Goal: Transaction & Acquisition: Purchase product/service

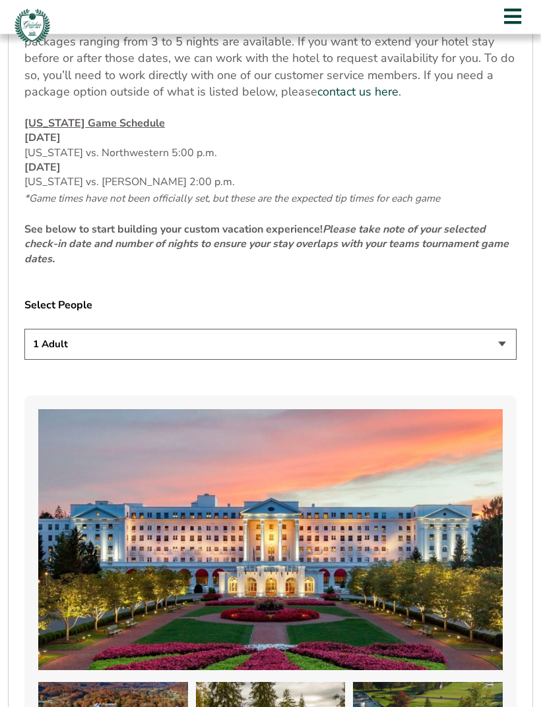
scroll to position [655, 0]
click at [497, 360] on select "1 Adult 2 Adults 3 Adults 4 Adults 2 Adults + 1 Child 2 Adults + 2 Children 2 A…" at bounding box center [270, 344] width 492 height 31
select select "2 Adults"
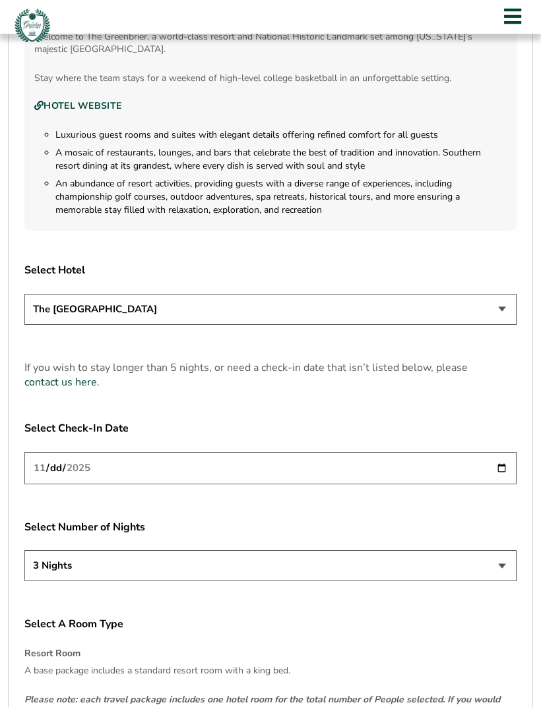
scroll to position [1473, 0]
click at [498, 322] on select "The Greenbrier Resort" at bounding box center [270, 309] width 492 height 31
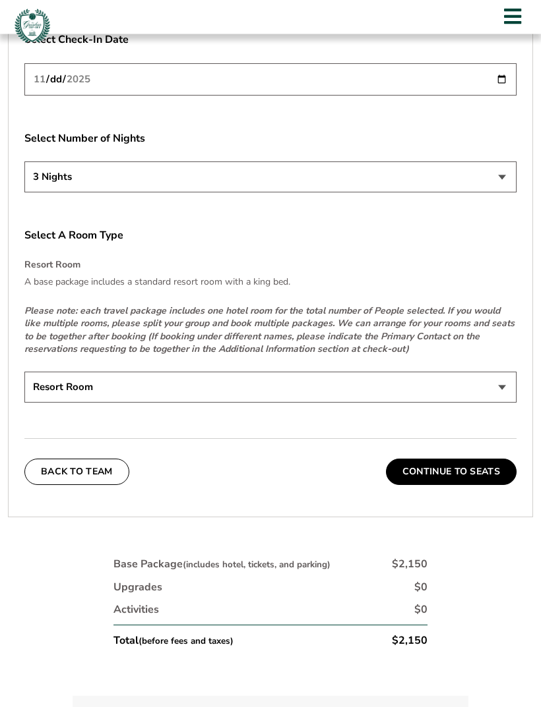
scroll to position [1862, 0]
click at [506, 394] on select "Resort Room" at bounding box center [270, 386] width 492 height 31
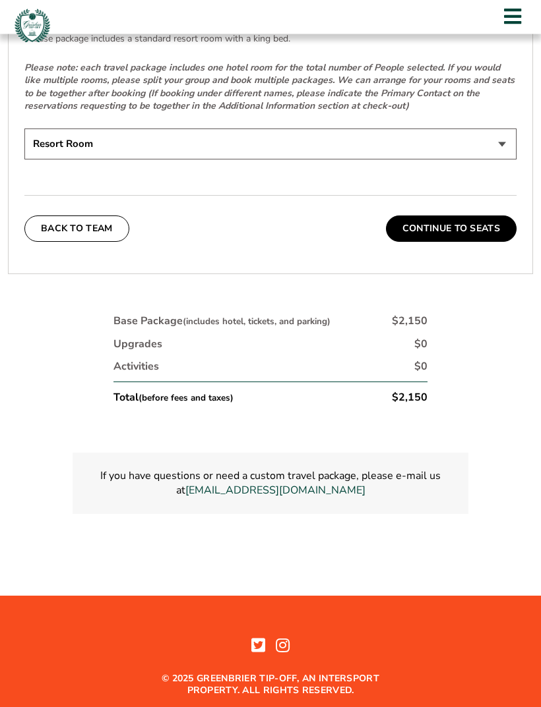
scroll to position [2106, 0]
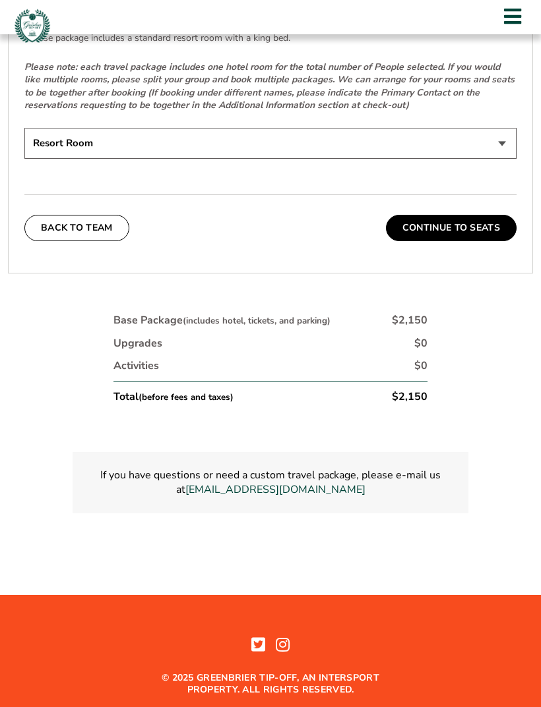
click at [450, 235] on button "Continue To Seats" at bounding box center [451, 228] width 131 height 26
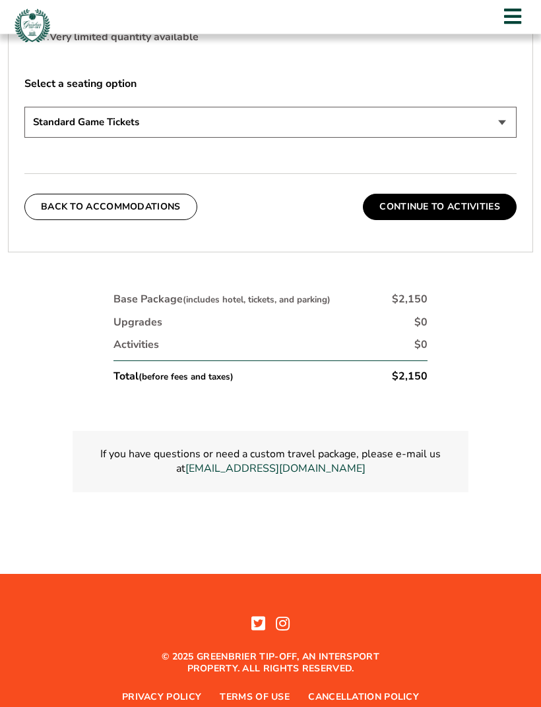
scroll to position [719, 0]
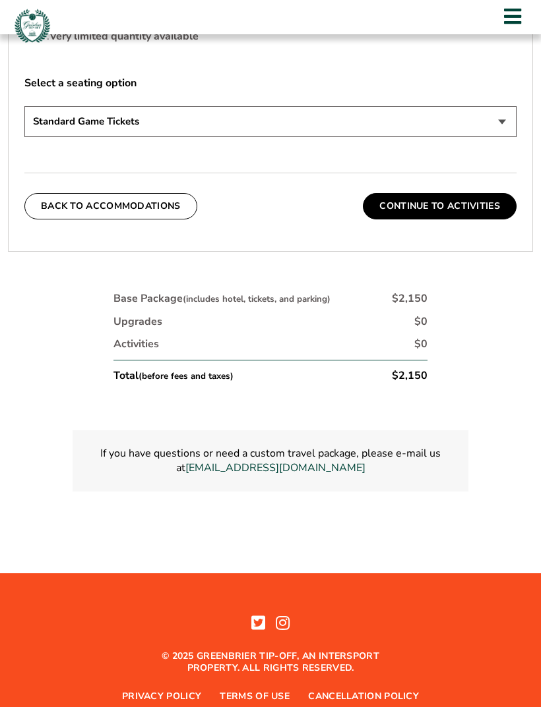
click at [459, 220] on button "Continue To Activities" at bounding box center [440, 206] width 154 height 26
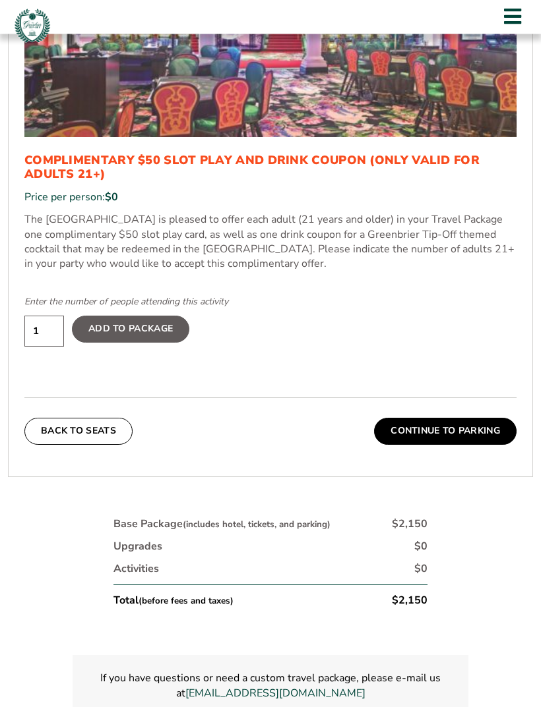
scroll to position [902, 0]
click at [57, 340] on input "1" at bounding box center [44, 331] width 40 height 31
type input "2"
click at [450, 444] on button "Continue To Parking" at bounding box center [445, 431] width 142 height 26
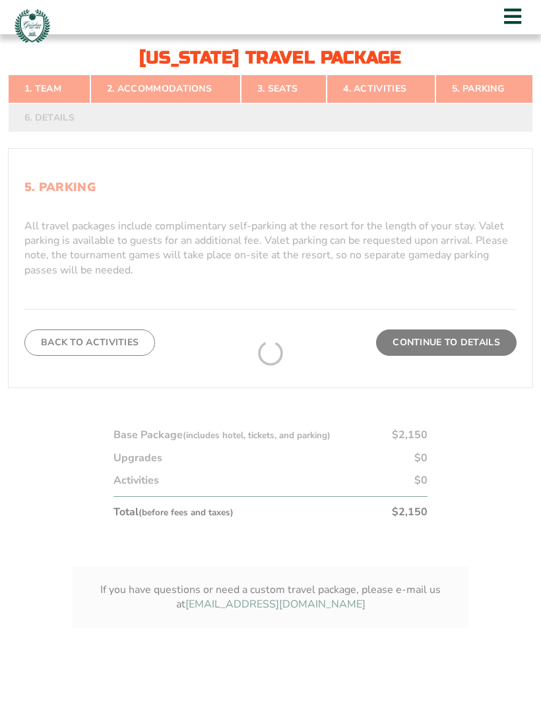
scroll to position [319, 0]
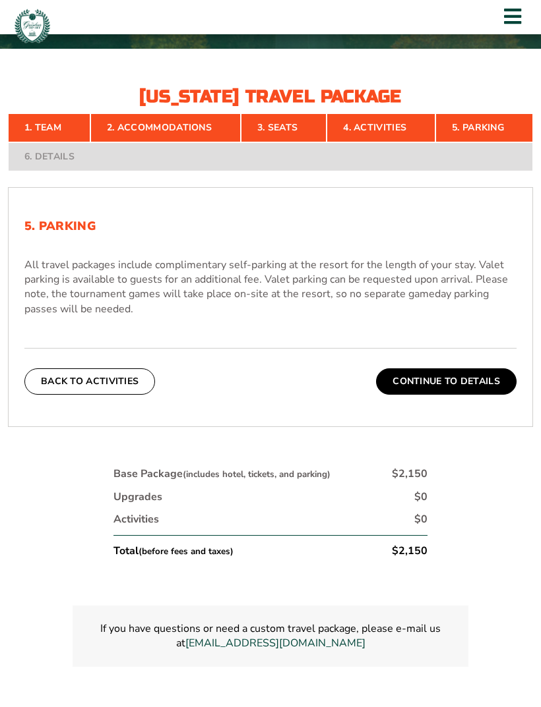
click at [453, 395] on button "Continue To Details" at bounding box center [446, 382] width 140 height 26
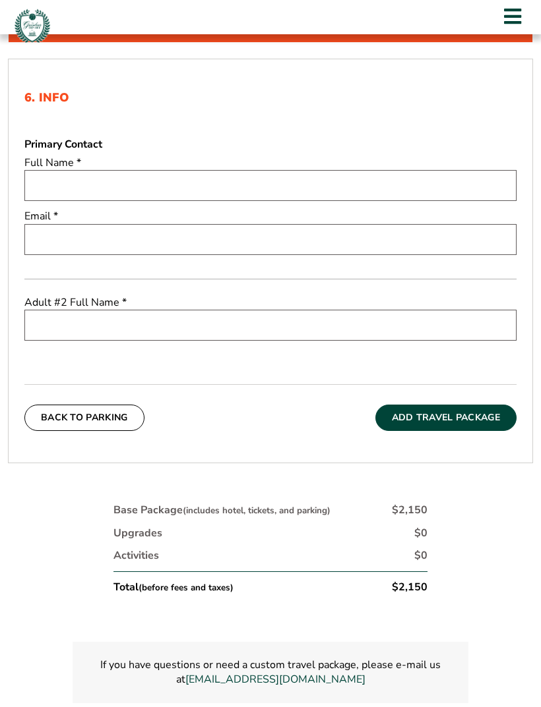
scroll to position [429, 0]
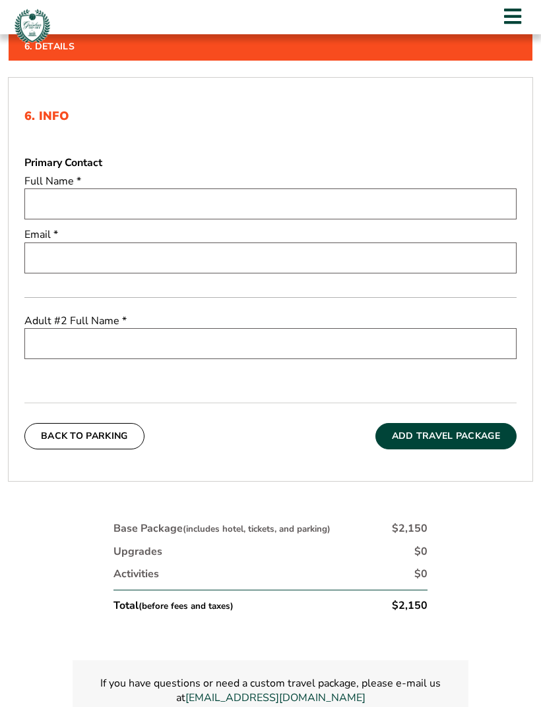
click at [85, 220] on input "text" at bounding box center [270, 204] width 492 height 31
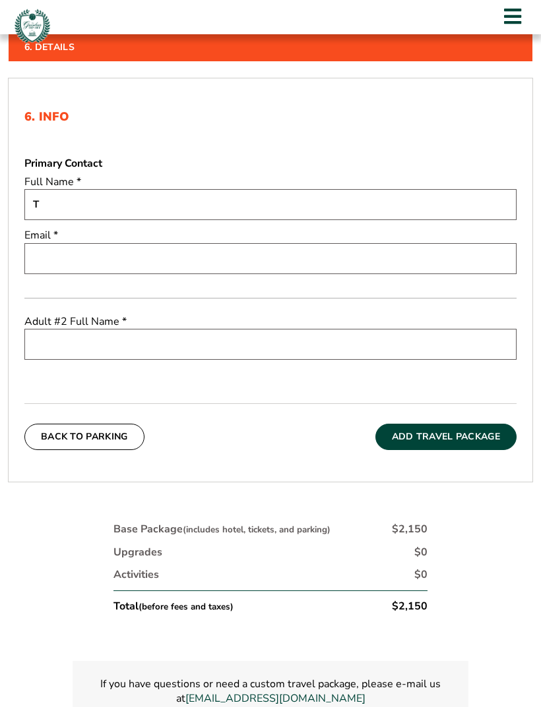
type input "T"
click at [75, 274] on input "email" at bounding box center [270, 258] width 492 height 31
type input "gheff@verizon.ney"
click at [65, 217] on input "T" at bounding box center [270, 204] width 492 height 31
type input "T b"
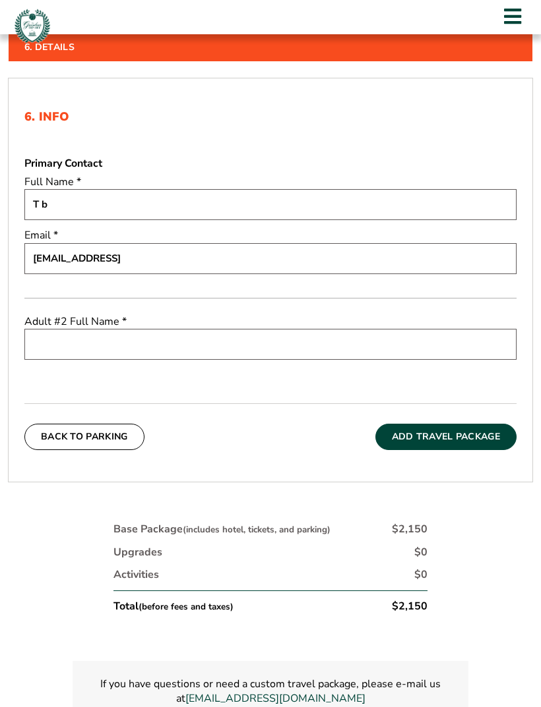
click at [58, 360] on input "text" at bounding box center [270, 344] width 492 height 31
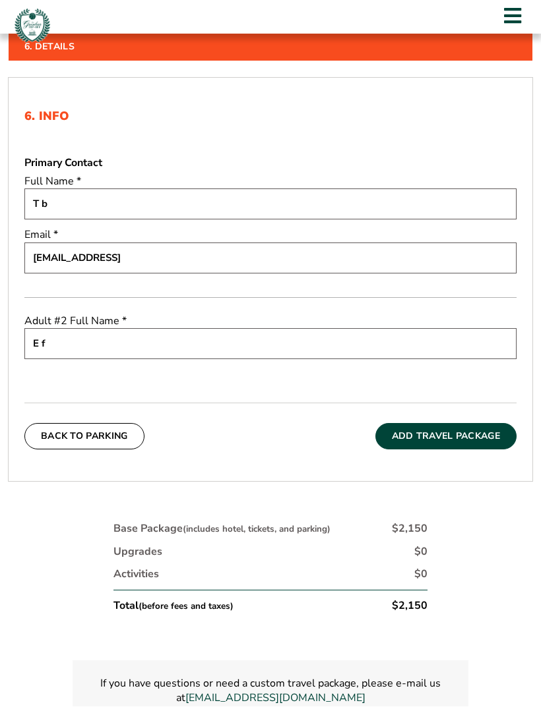
scroll to position [427, 0]
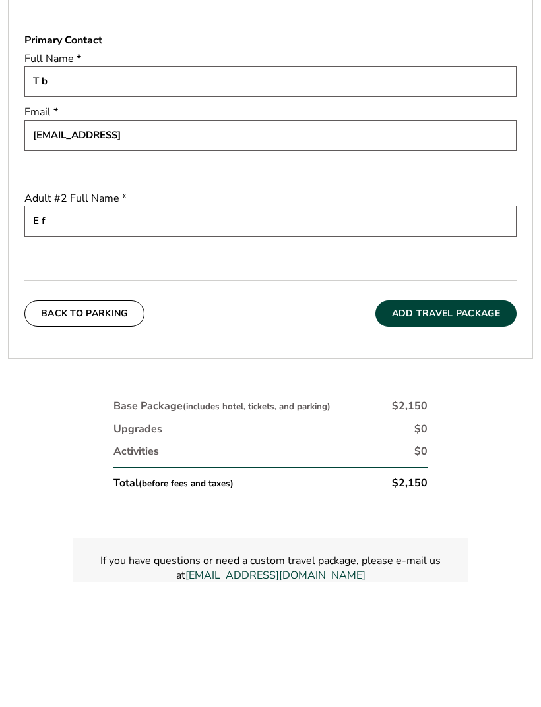
type input "E f"
click at [442, 425] on button "Add Travel Package" at bounding box center [445, 438] width 141 height 26
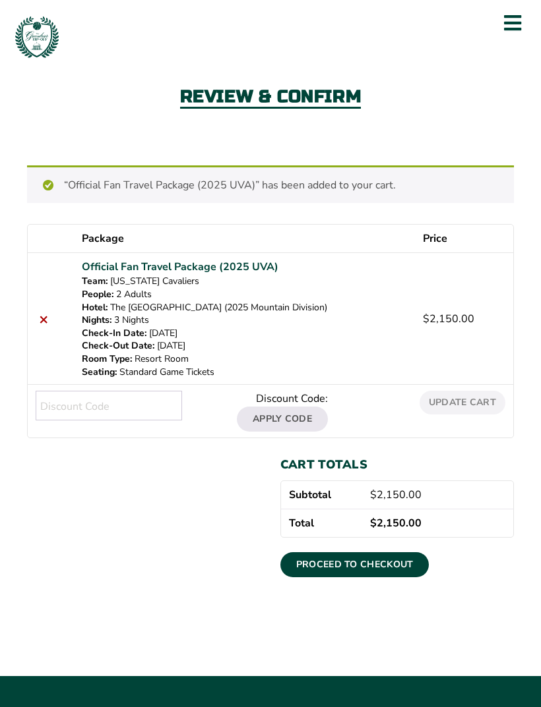
click at [358, 556] on link "Proceed to checkout" at bounding box center [354, 564] width 149 height 25
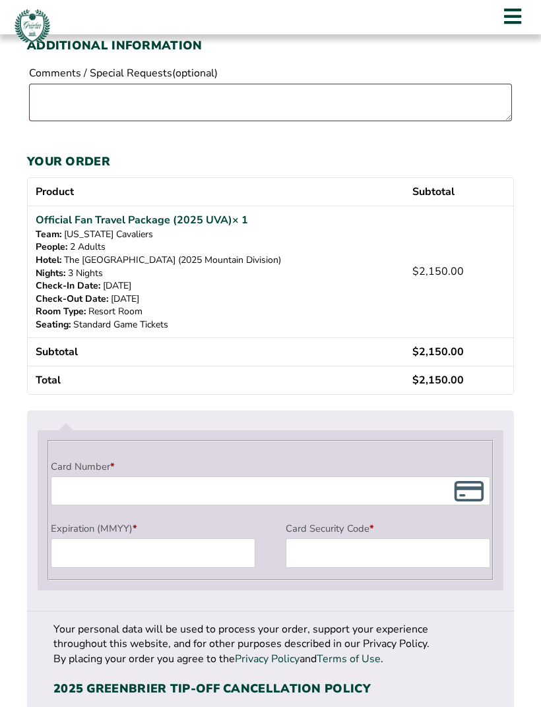
scroll to position [707, 0]
